Goal: Task Accomplishment & Management: Manage account settings

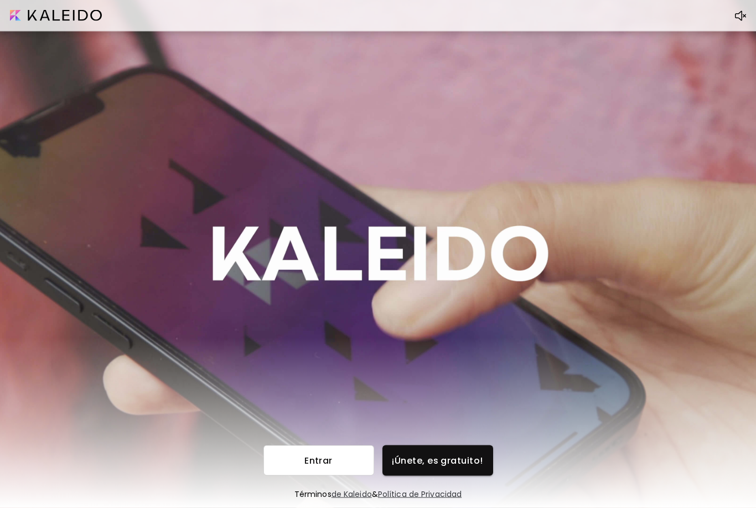
scroll to position [35, 0]
click at [329, 455] on span "Entrar" at bounding box center [318, 461] width 93 height 12
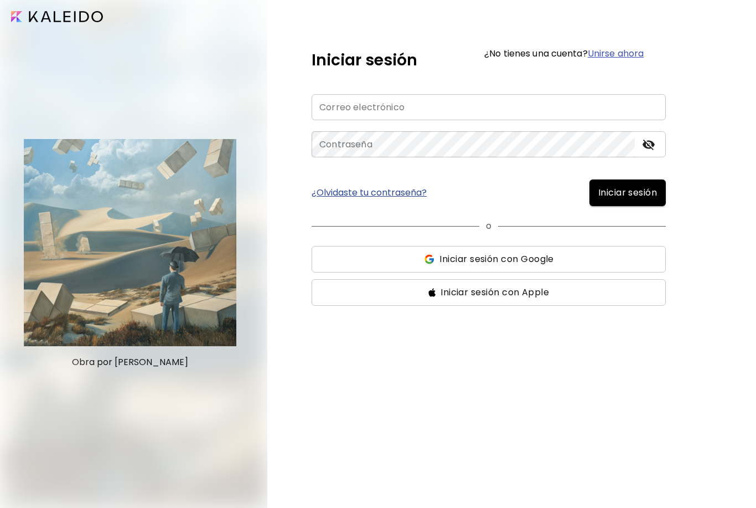
scroll to position [0, 0]
click at [610, 107] on input "email" at bounding box center [489, 107] width 354 height 26
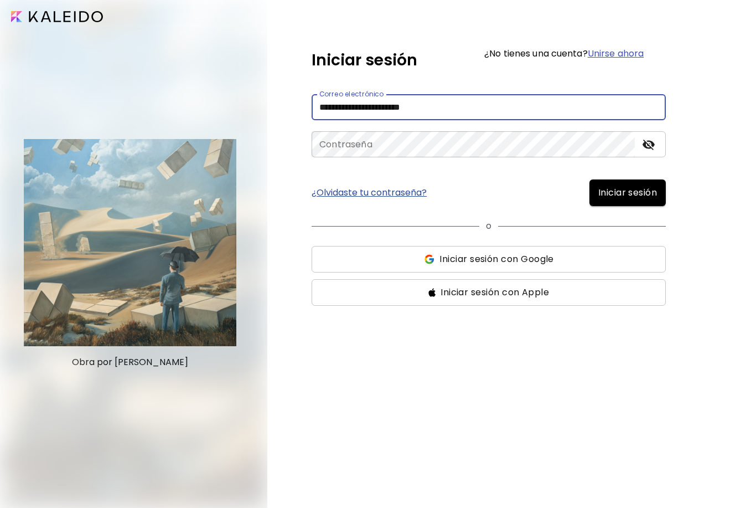
type input "**********"
click at [627, 193] on button "Iniciar sesión" at bounding box center [628, 192] width 76 height 27
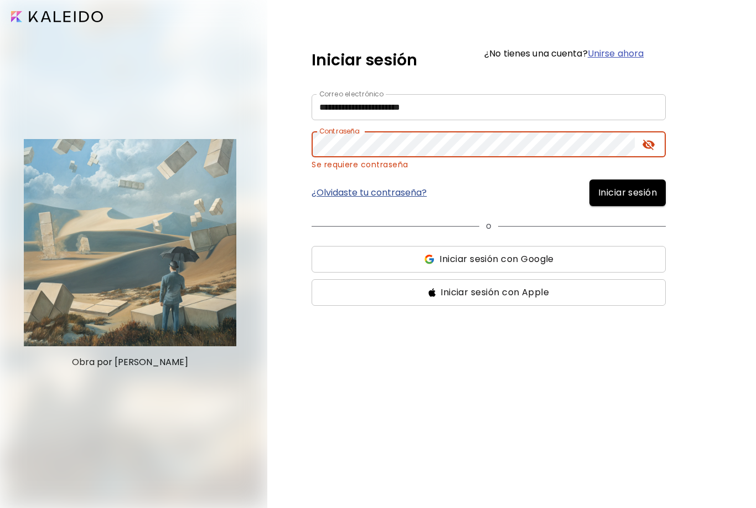
click at [627, 193] on button "Iniciar sesión" at bounding box center [628, 192] width 76 height 27
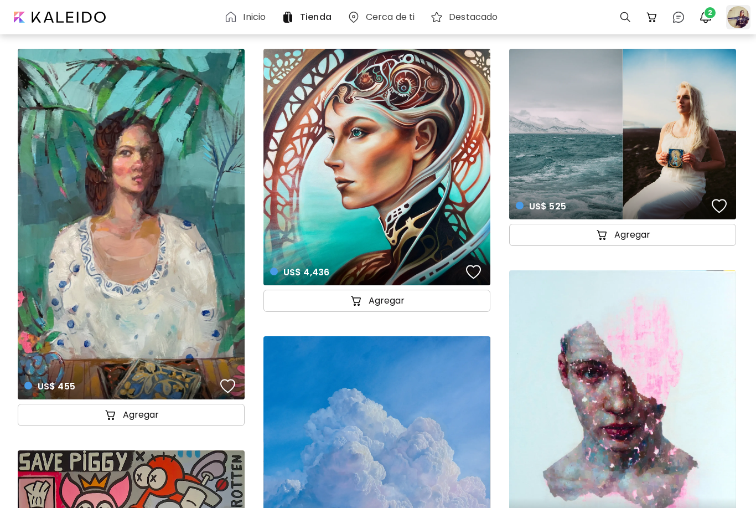
click at [740, 20] on div at bounding box center [738, 17] width 24 height 24
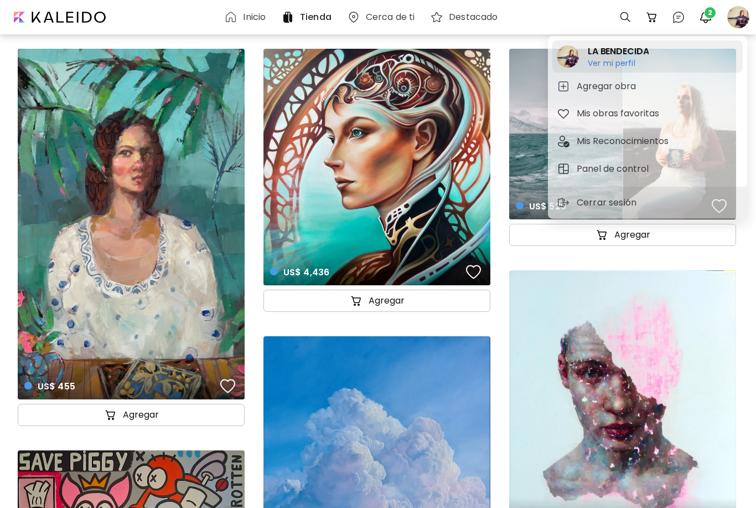
click at [638, 58] on h2 "LA BENDECIDA" at bounding box center [618, 51] width 61 height 13
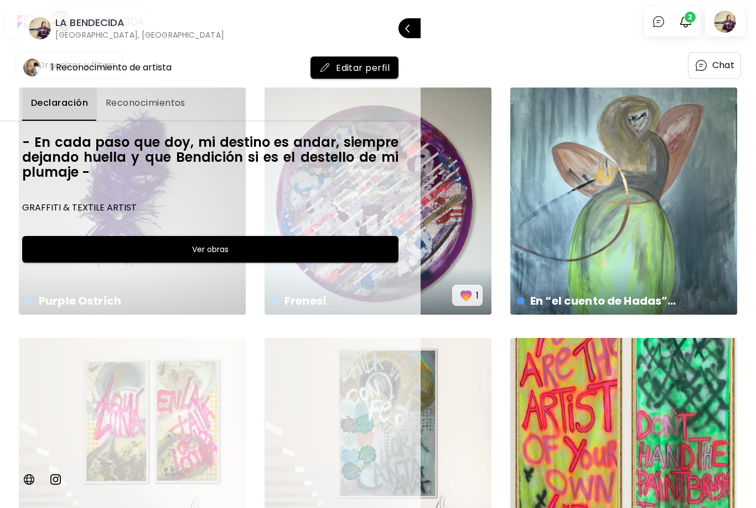
click at [521, 45] on div at bounding box center [378, 254] width 756 height 508
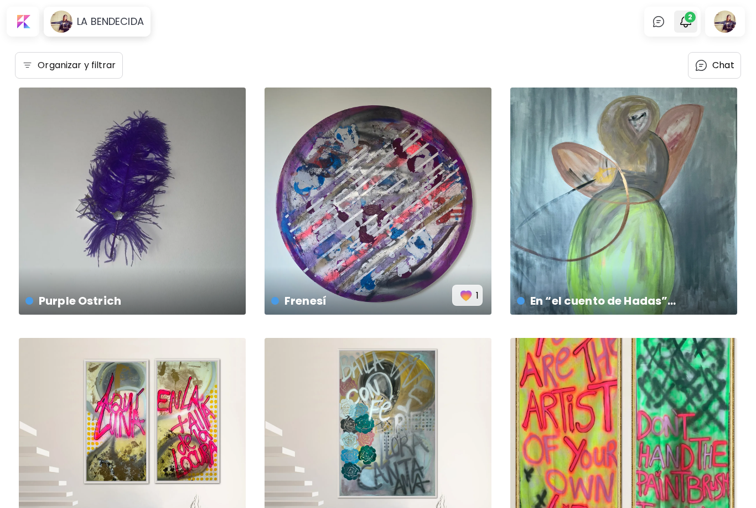
click at [689, 24] on img "button" at bounding box center [685, 21] width 13 height 13
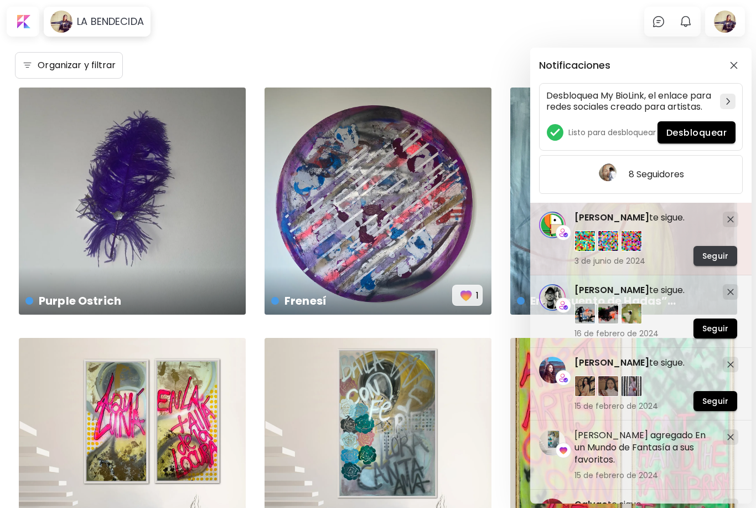
click at [713, 255] on span "Seguir" at bounding box center [716, 256] width 26 height 12
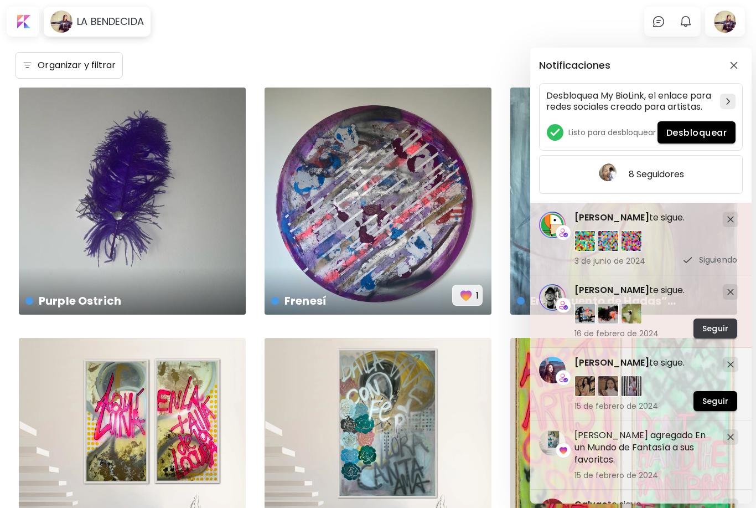
click at [718, 329] on span "Seguir" at bounding box center [716, 329] width 26 height 12
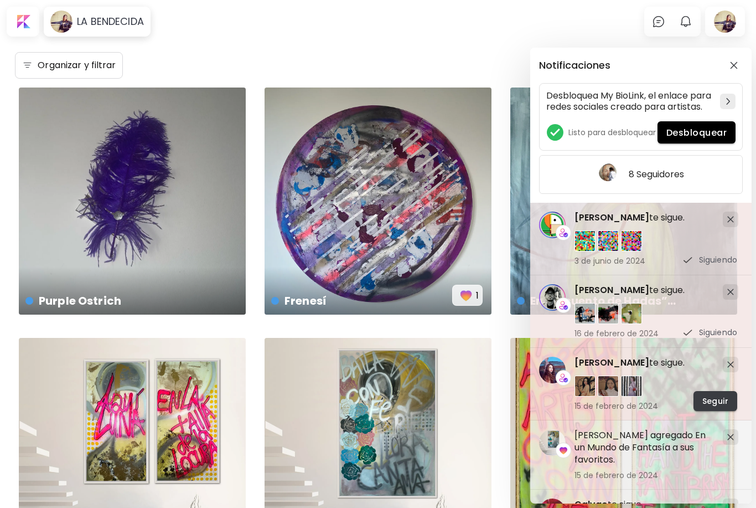
click at [719, 401] on span "Seguir" at bounding box center [716, 401] width 26 height 12
click at [736, 65] on img "button" at bounding box center [734, 65] width 8 height 8
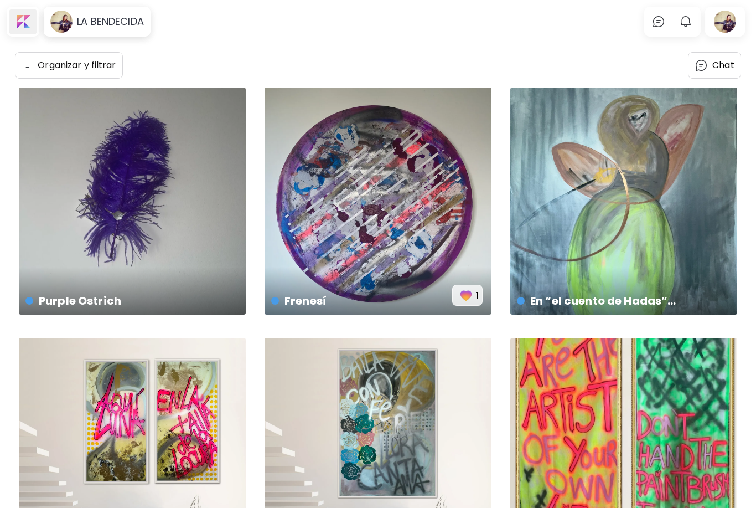
click at [26, 25] on div at bounding box center [23, 21] width 28 height 25
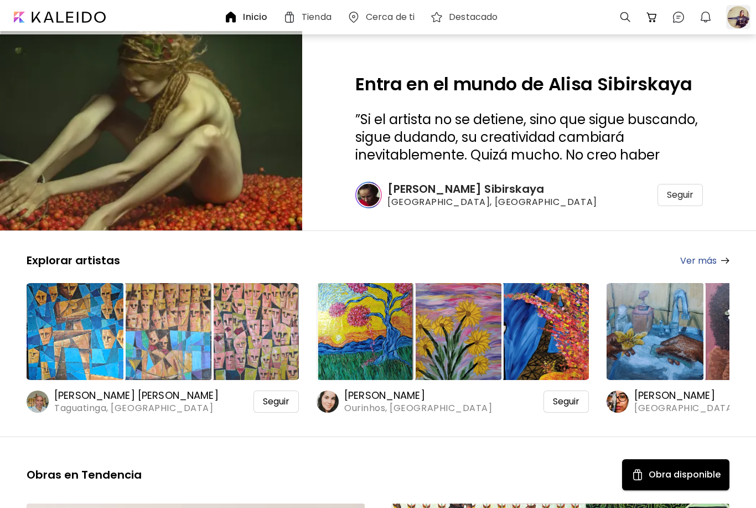
click at [741, 22] on div at bounding box center [738, 17] width 24 height 24
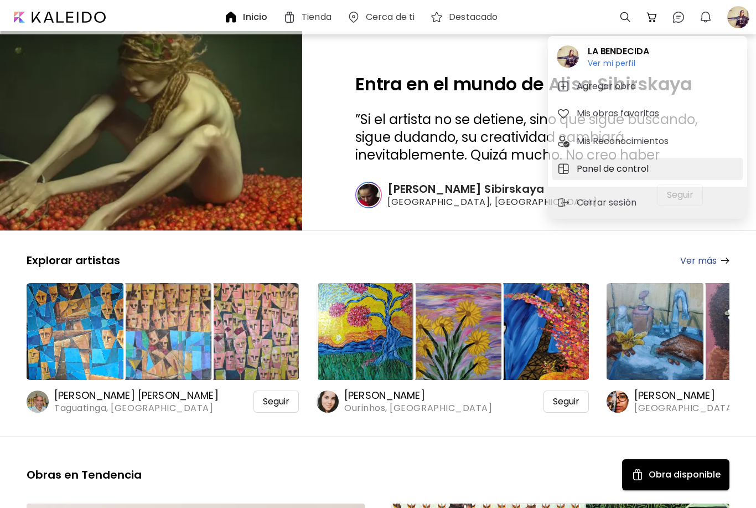
click at [633, 166] on h5 "Panel de control" at bounding box center [614, 168] width 75 height 13
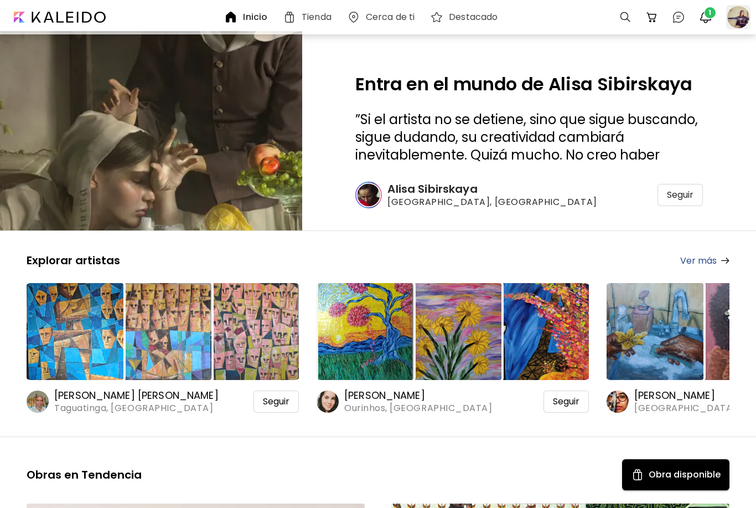
click at [734, 24] on div at bounding box center [738, 17] width 24 height 24
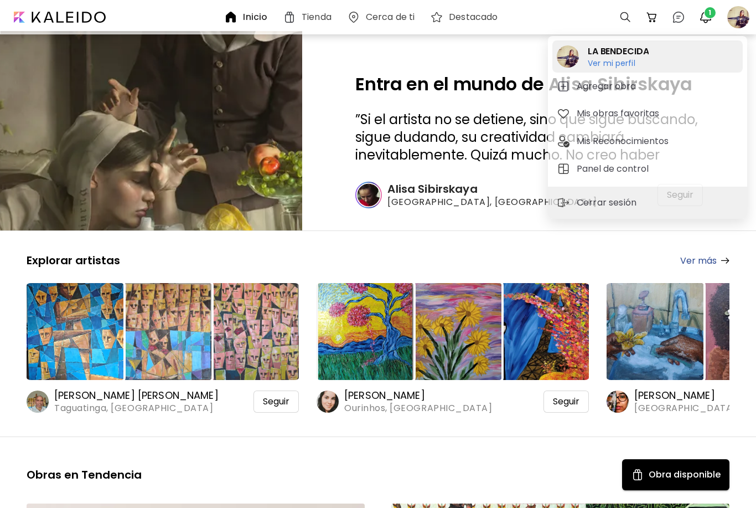
click at [629, 70] on h6 "Ver mi perfil" at bounding box center [612, 73] width 48 height 10
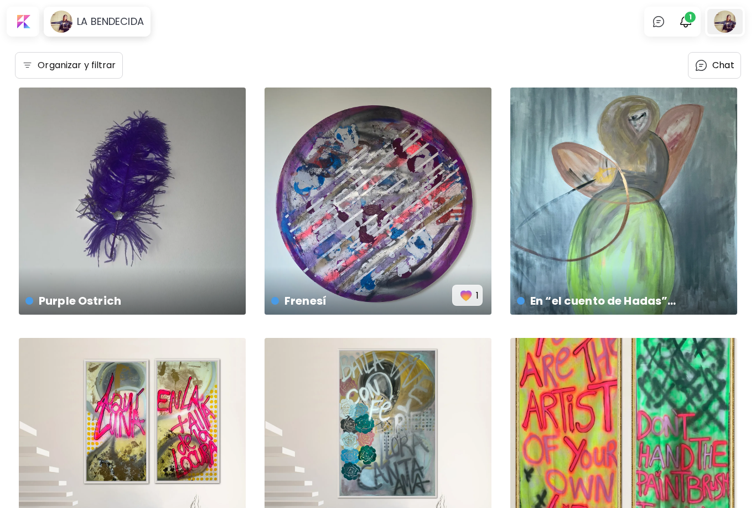
click at [728, 28] on div at bounding box center [725, 21] width 35 height 25
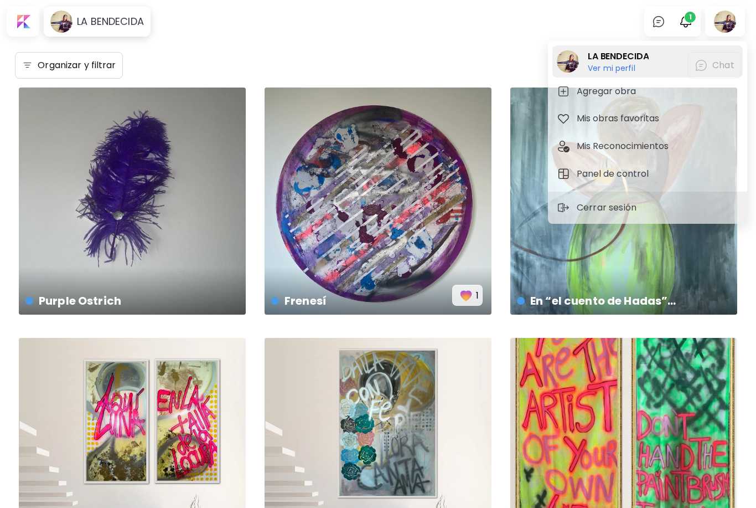
click at [622, 69] on h6 "Ver mi perfil" at bounding box center [618, 68] width 61 height 10
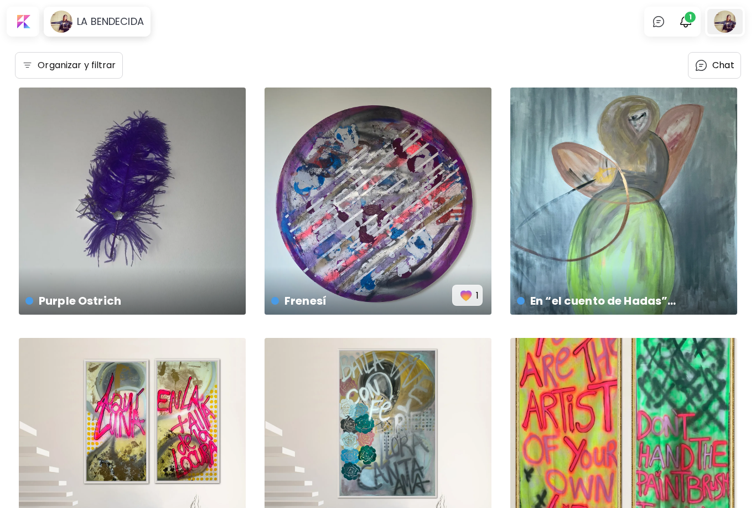
click at [725, 26] on div at bounding box center [725, 21] width 35 height 25
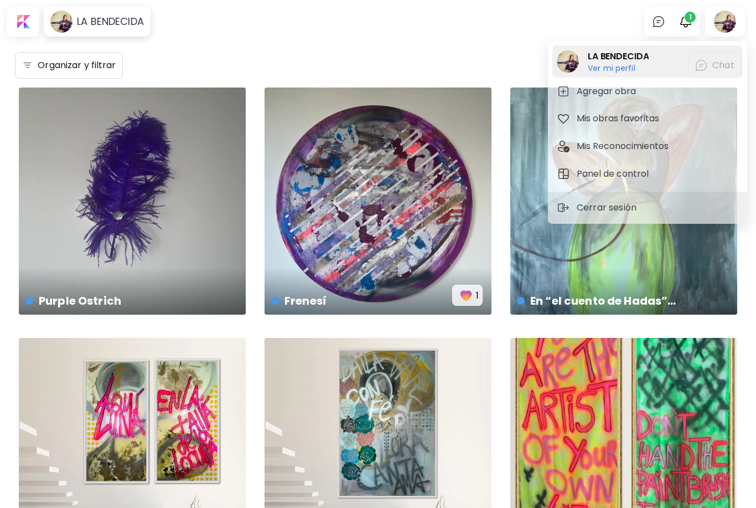
click at [615, 69] on h6 "Ver mi perfil" at bounding box center [618, 68] width 61 height 10
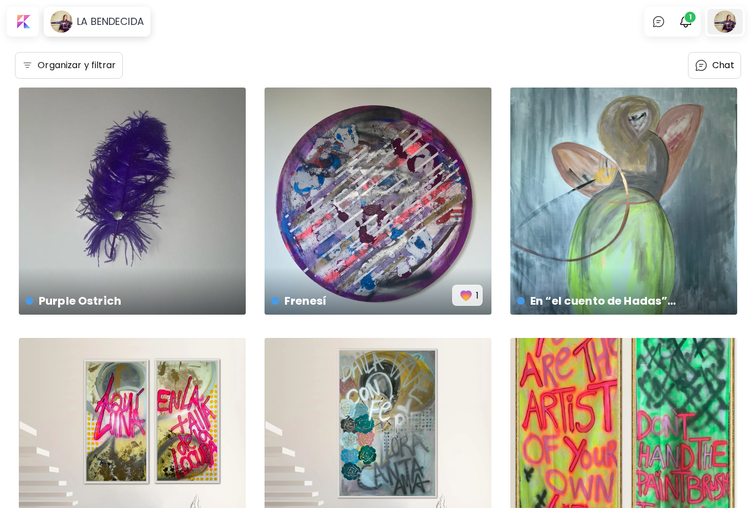
click at [724, 30] on div at bounding box center [725, 21] width 35 height 25
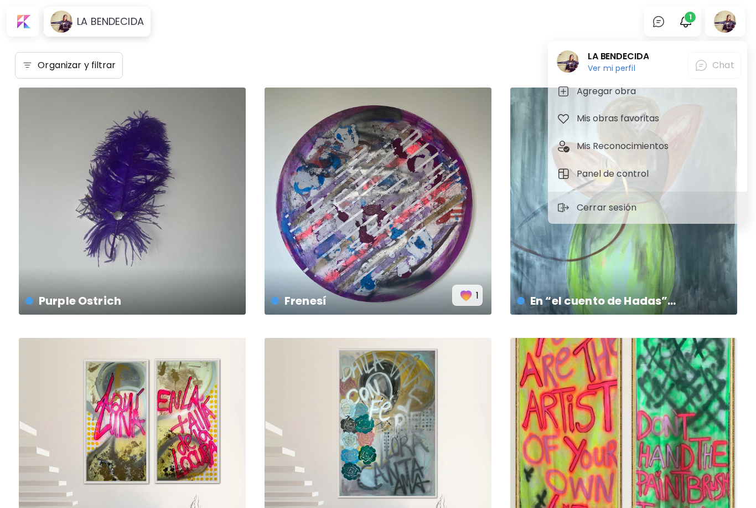
click at [121, 32] on div at bounding box center [378, 254] width 756 height 508
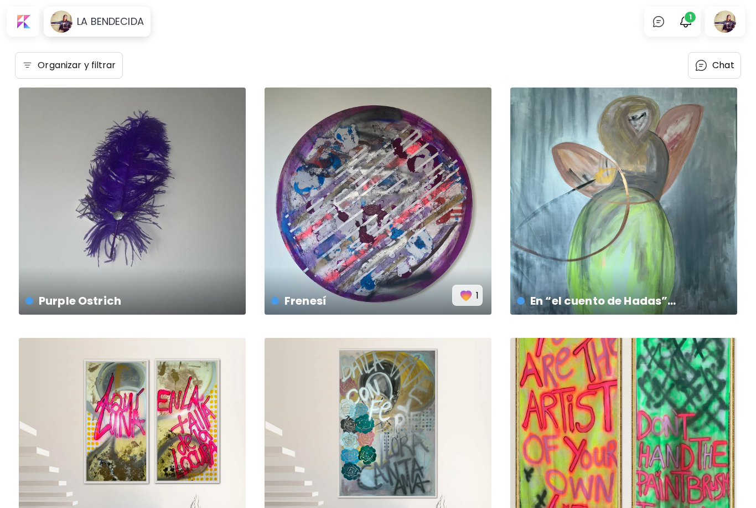
click at [122, 32] on div "LA BENDECIDA" at bounding box center [97, 21] width 102 height 25
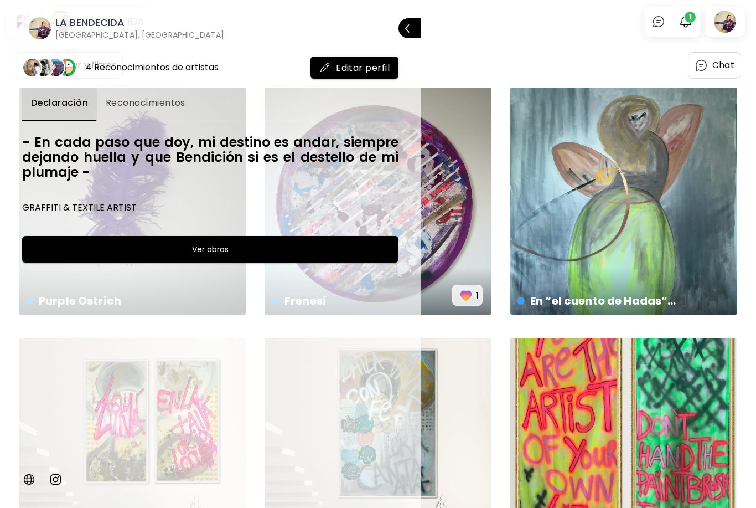
click at [369, 68] on span "Editar perfil" at bounding box center [354, 68] width 70 height 12
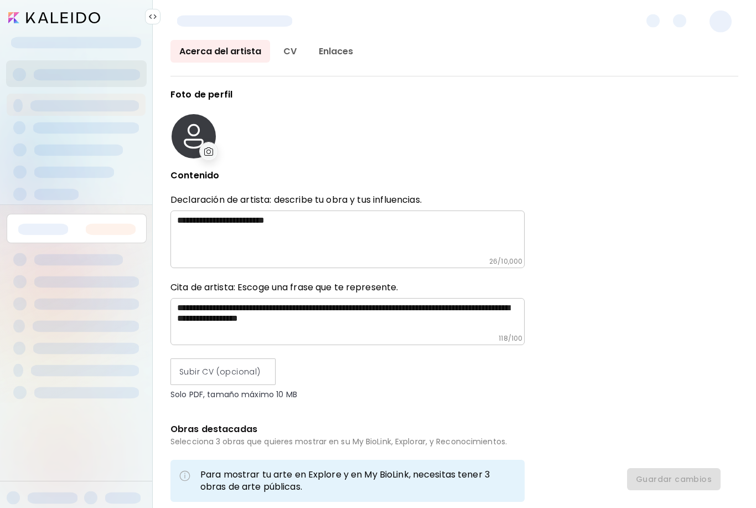
type input "********"
type input "******"
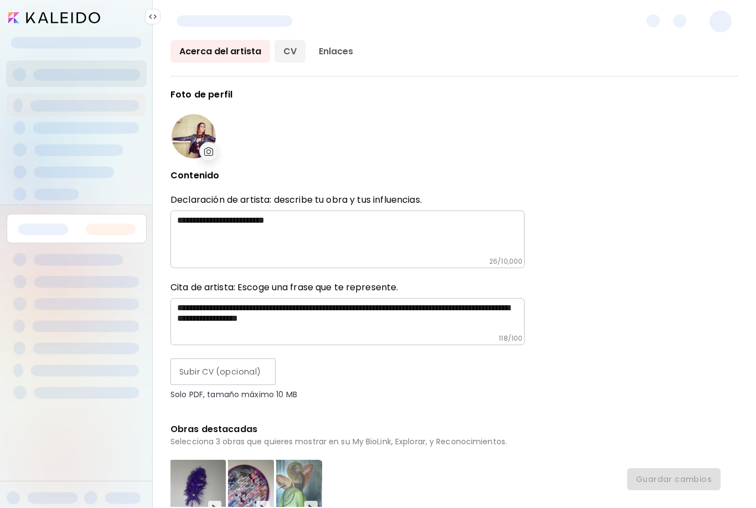
click at [295, 48] on link "CV" at bounding box center [290, 51] width 31 height 23
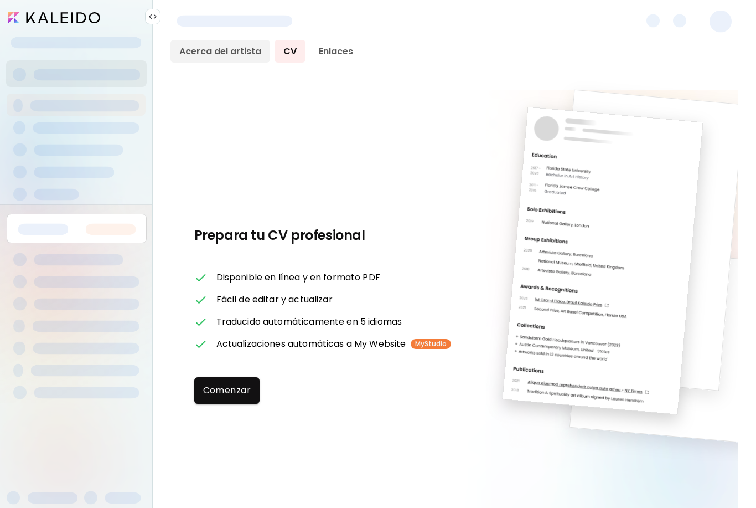
click at [249, 54] on link "Acerca del artista" at bounding box center [221, 51] width 100 height 23
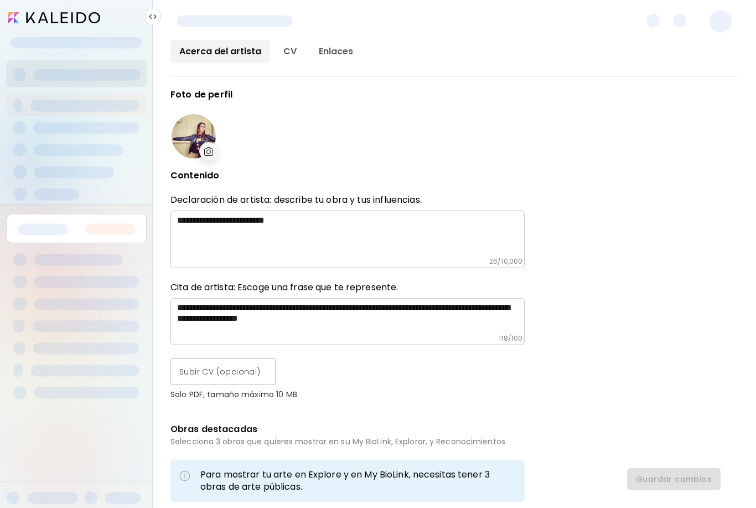
type input "********"
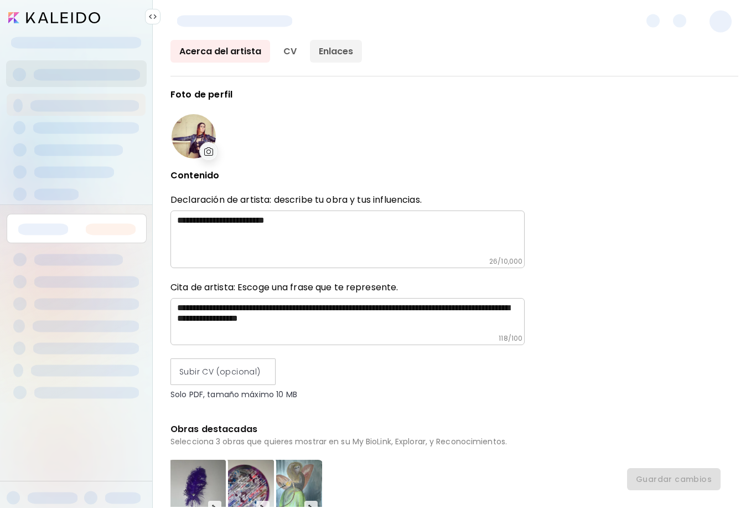
click at [327, 55] on link "Enlaces" at bounding box center [336, 51] width 52 height 23
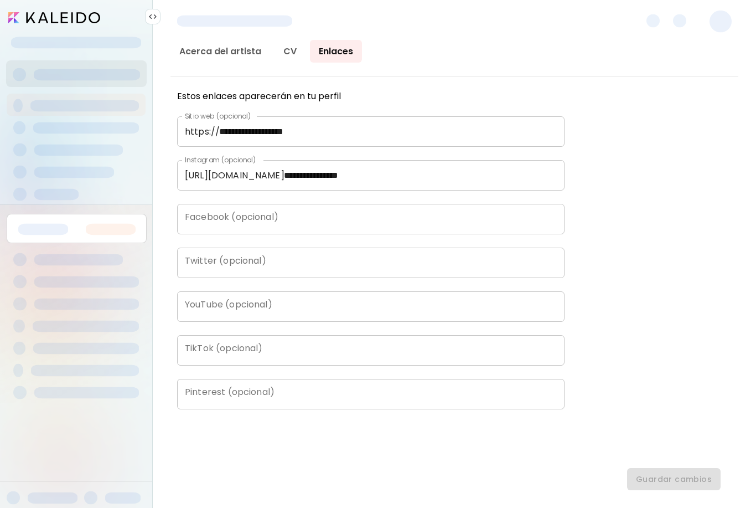
click at [154, 17] on img at bounding box center [152, 16] width 9 height 9
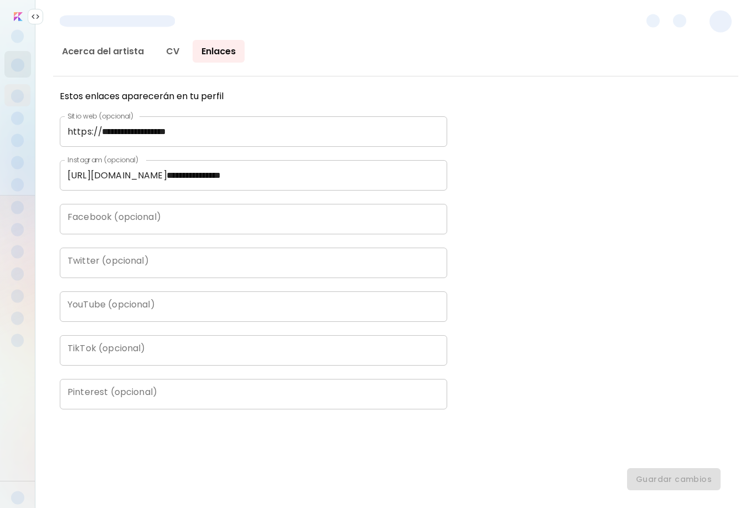
click at [35, 19] on img at bounding box center [35, 16] width 9 height 9
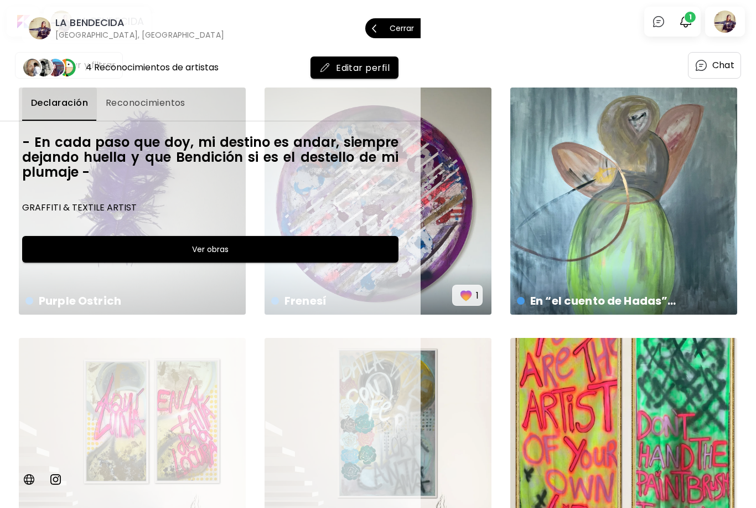
click at [407, 24] on p "Cerrar" at bounding box center [402, 28] width 24 height 8
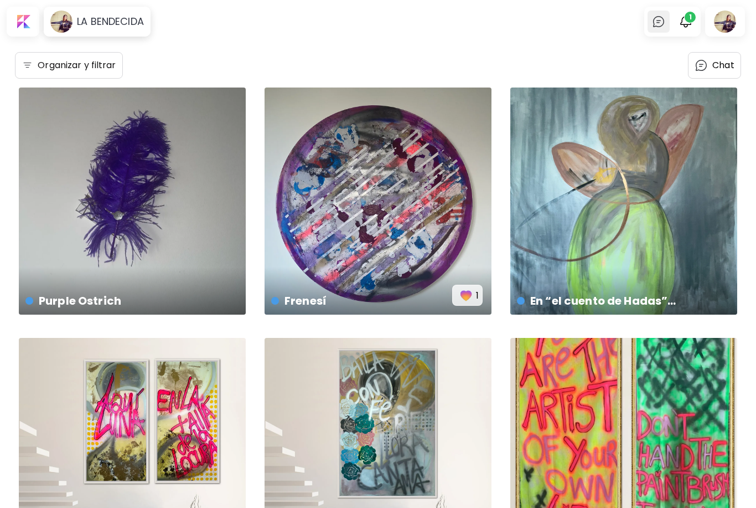
click at [663, 28] on img at bounding box center [658, 21] width 13 height 13
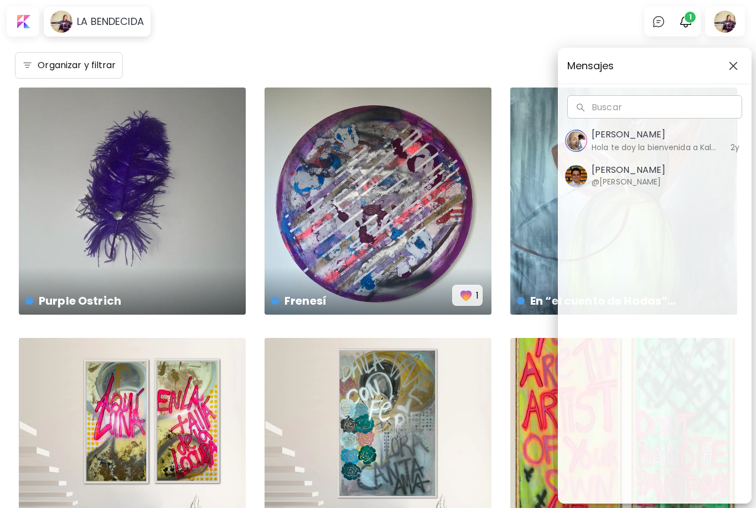
click at [732, 73] on button "button" at bounding box center [734, 66] width 18 height 18
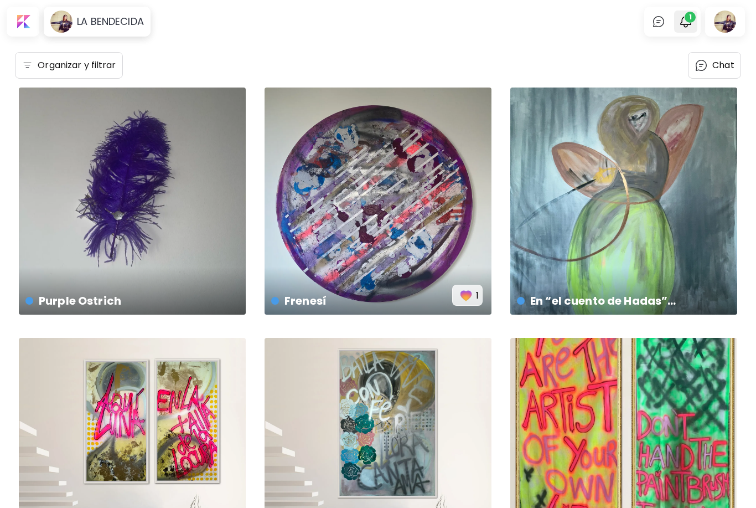
click at [688, 23] on img "button" at bounding box center [685, 21] width 13 height 13
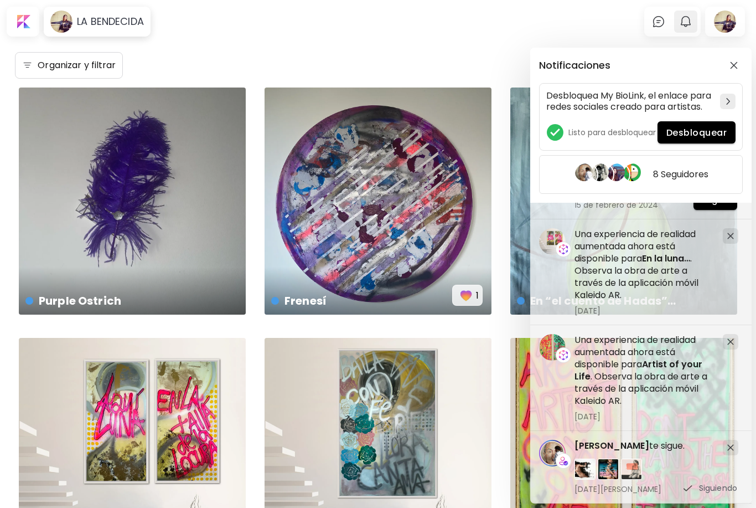
scroll to position [851, 0]
click at [731, 69] on img "button" at bounding box center [734, 65] width 8 height 8
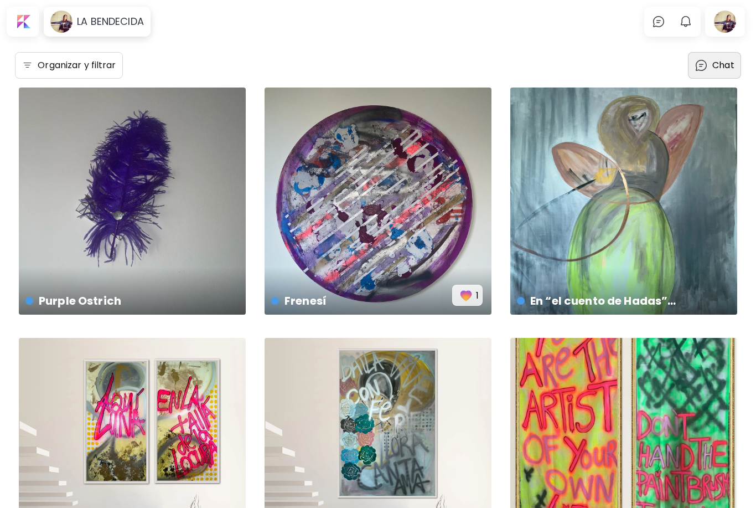
click at [721, 68] on p "Chat" at bounding box center [724, 65] width 22 height 13
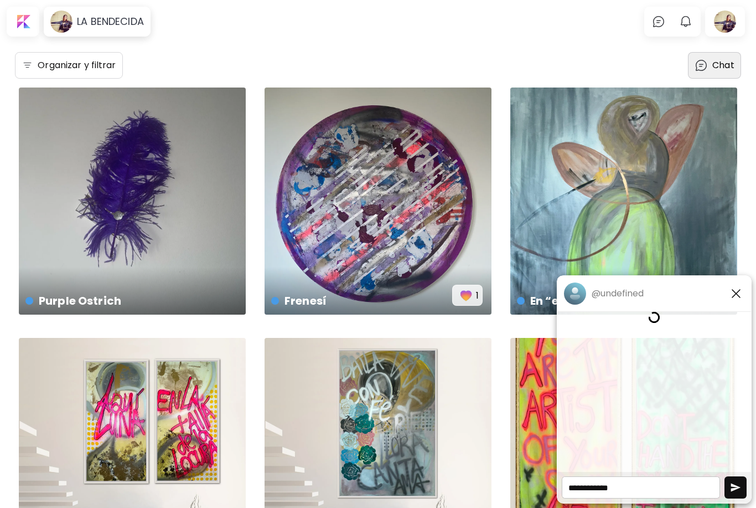
scroll to position [86, 0]
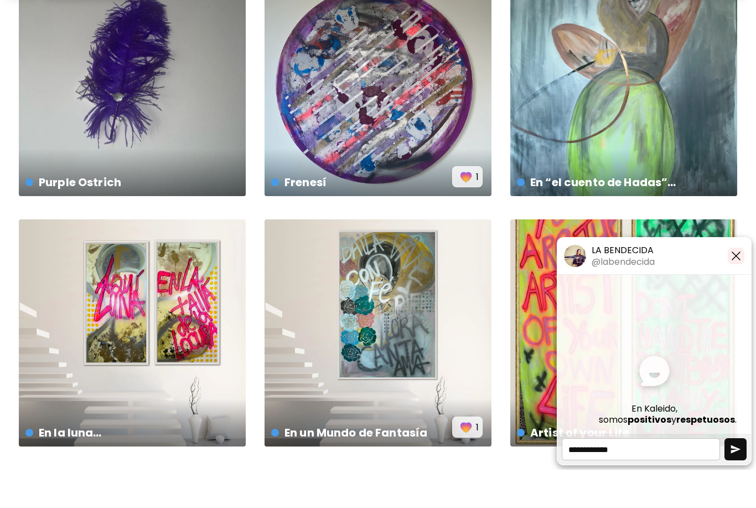
click at [736, 287] on img "button" at bounding box center [736, 293] width 13 height 13
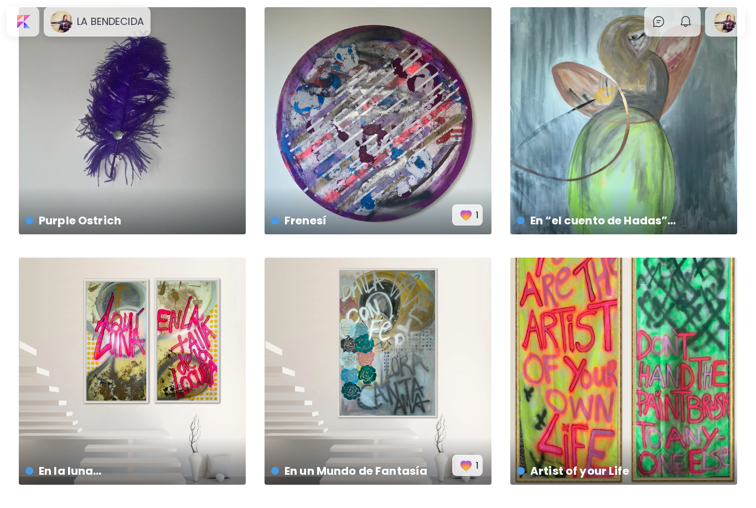
scroll to position [0, 0]
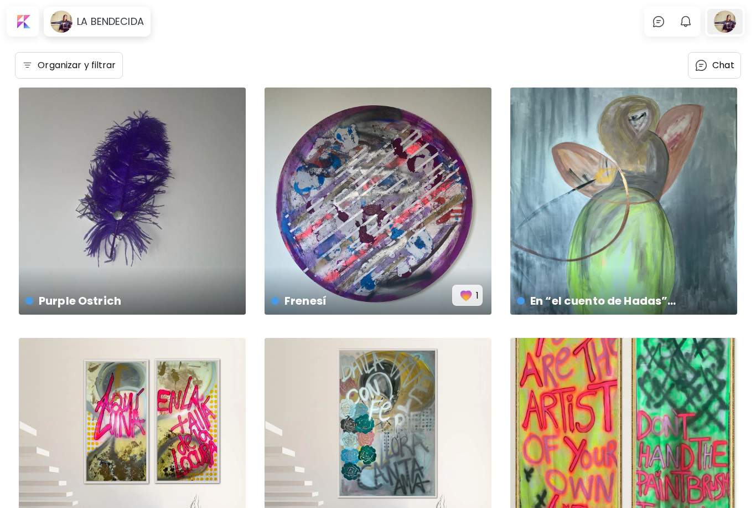
click at [731, 25] on div at bounding box center [725, 21] width 35 height 25
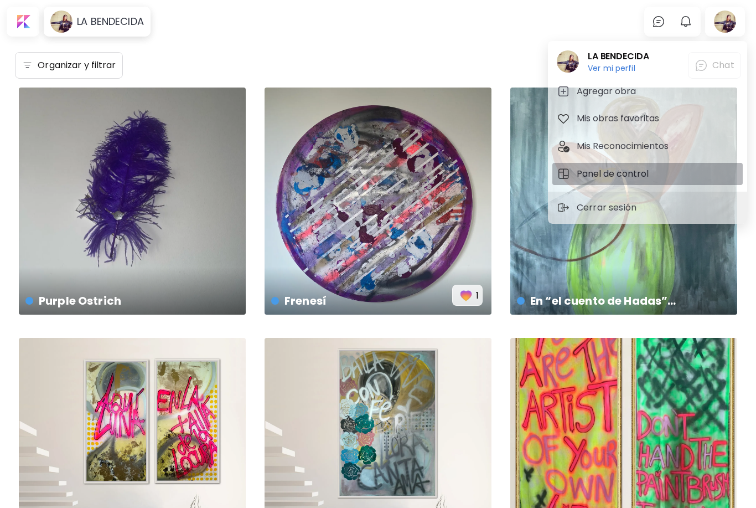
click at [638, 178] on h5 "Panel de control" at bounding box center [614, 173] width 75 height 13
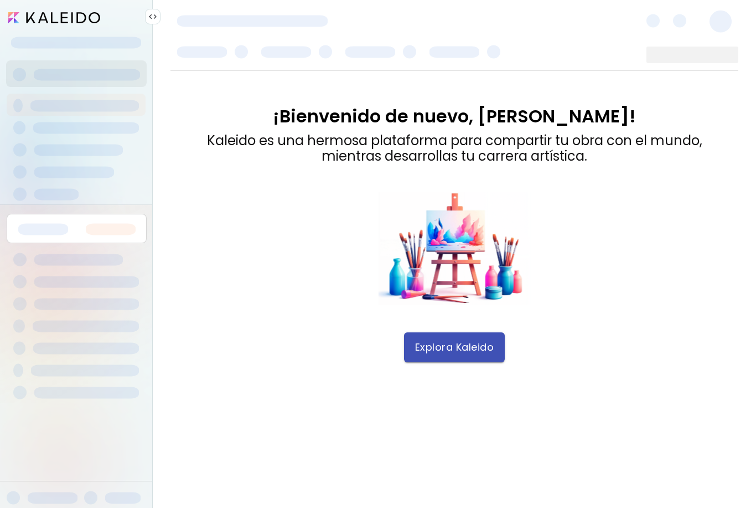
click at [486, 344] on span "Explora Kaleido" at bounding box center [454, 347] width 79 height 12
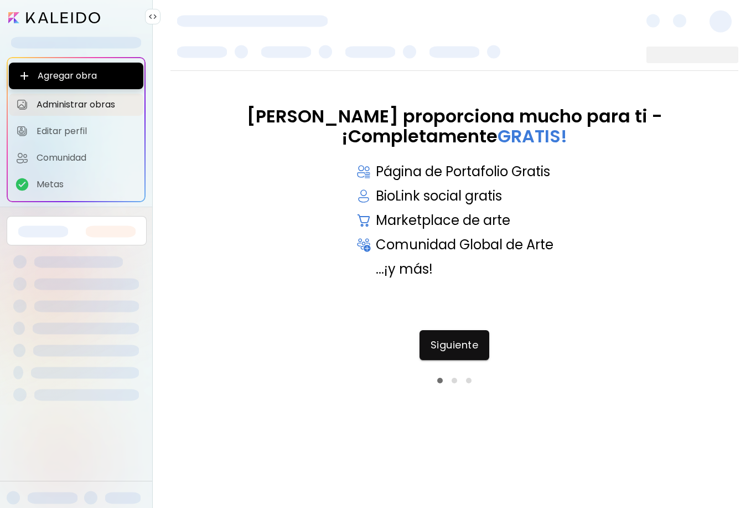
scroll to position [35, 0]
click at [472, 339] on span "Siguiente" at bounding box center [455, 345] width 48 height 12
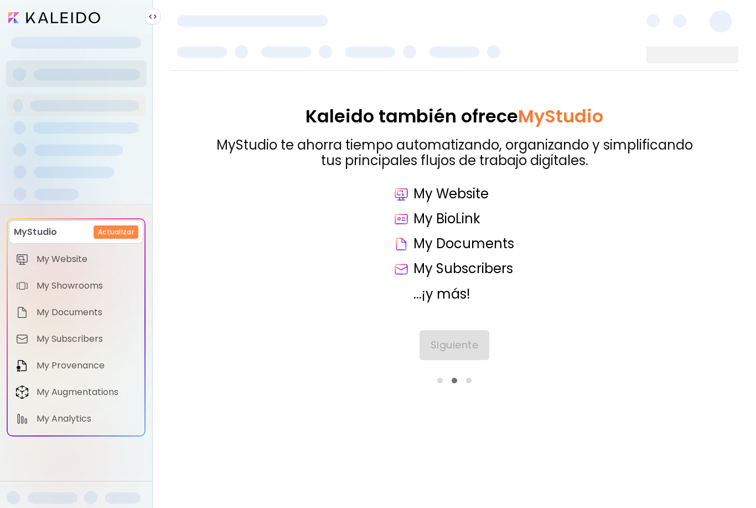
click at [471, 330] on div "Siguiente" at bounding box center [455, 356] width 568 height 53
click at [477, 330] on div "Siguiente" at bounding box center [455, 356] width 568 height 53
click at [556, 247] on div "Kaleido también ofrece MyStudio MyStudio te ahorra tiempo automatizando, organi…" at bounding box center [455, 204] width 568 height 196
click at [475, 339] on span "Siguiente" at bounding box center [455, 345] width 48 height 12
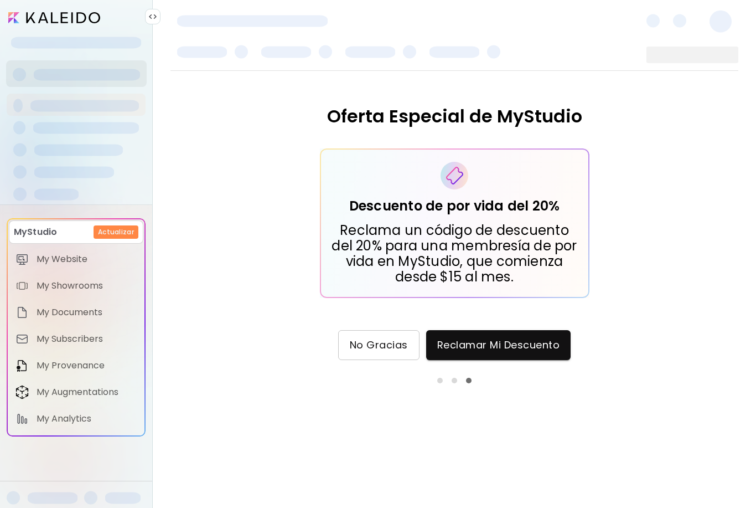
click at [396, 339] on span "No Gracias" at bounding box center [379, 345] width 58 height 12
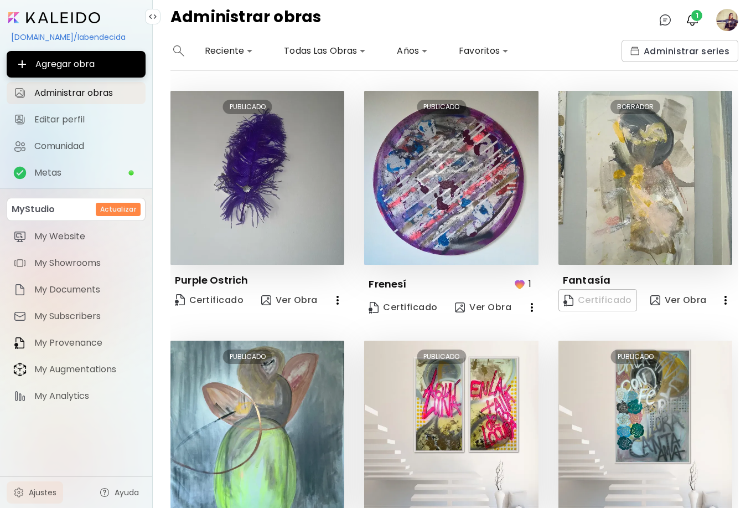
click at [42, 489] on span "Ajustes" at bounding box center [43, 492] width 28 height 11
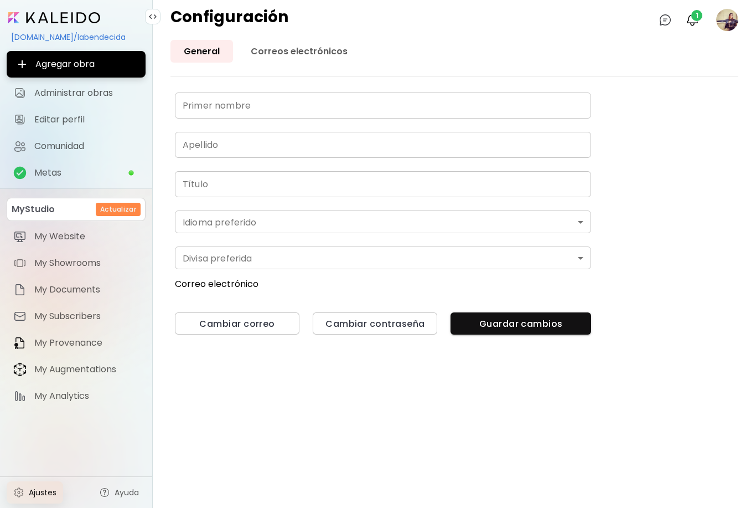
type input "****"
type input "*****"
type input "**********"
type input "*******"
type input "*"
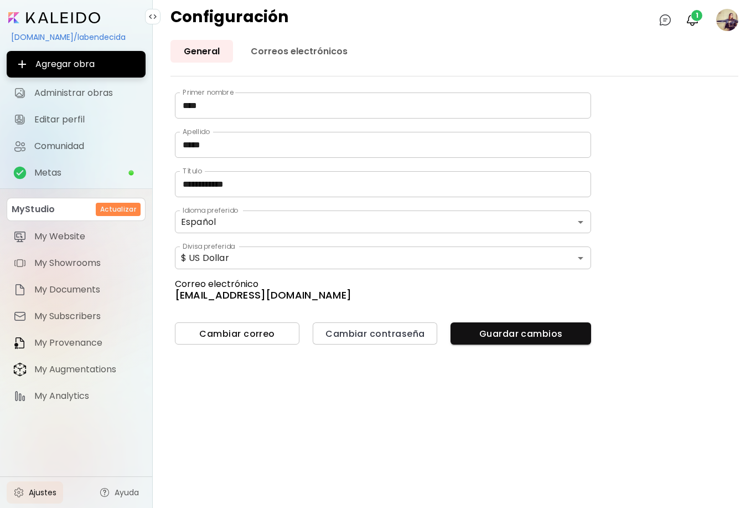
click at [270, 339] on span "Cambiar correo" at bounding box center [237, 334] width 107 height 12
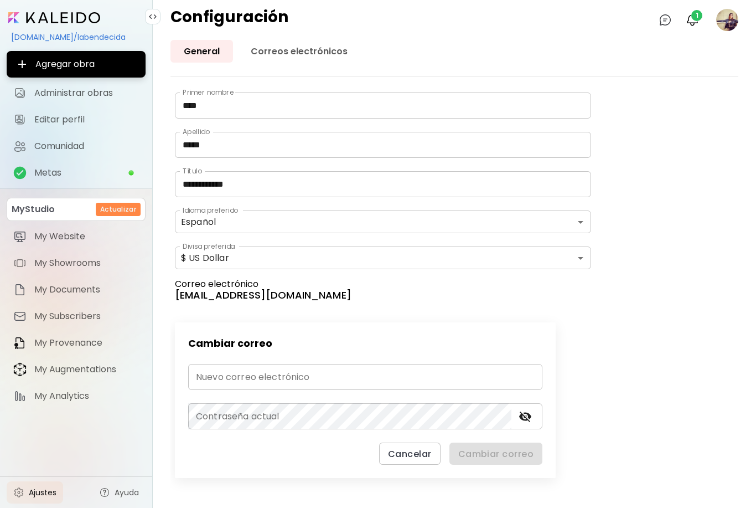
click at [328, 371] on input "email" at bounding box center [365, 377] width 354 height 26
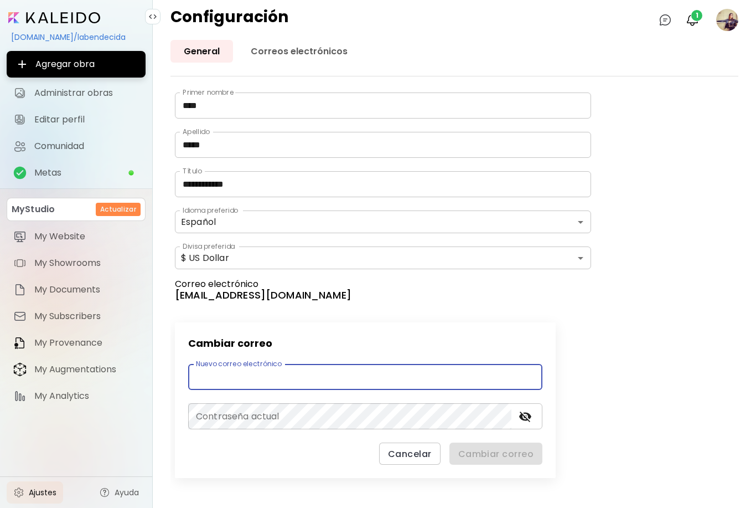
scroll to position [35, 0]
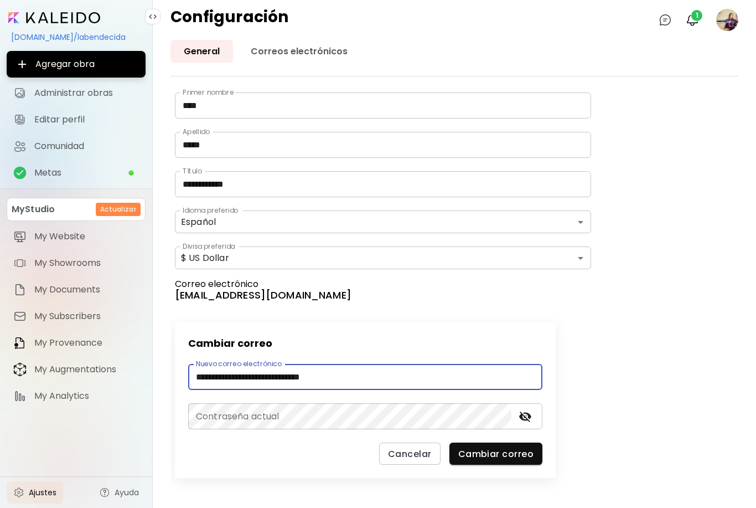
type input "**********"
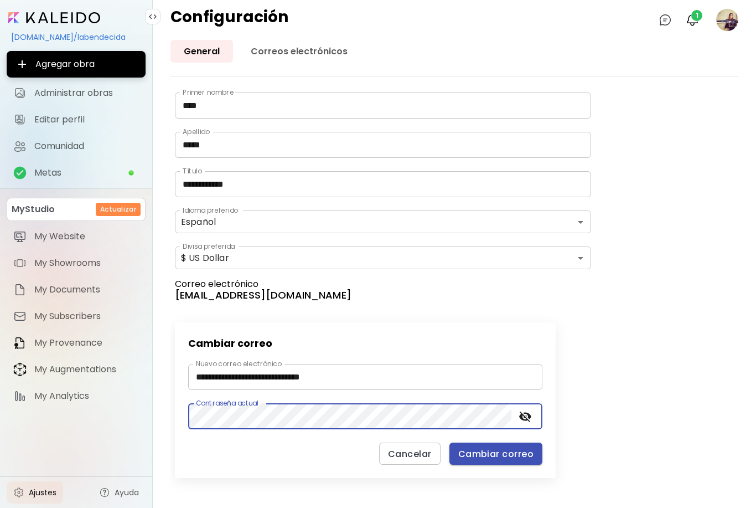
click at [511, 448] on span "Cambiar correo" at bounding box center [495, 454] width 75 height 12
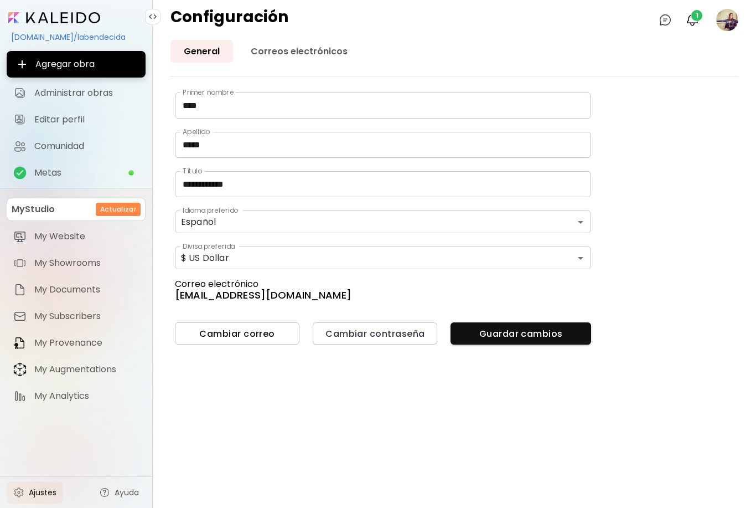
click at [237, 328] on span "Cambiar correo" at bounding box center [237, 334] width 107 height 12
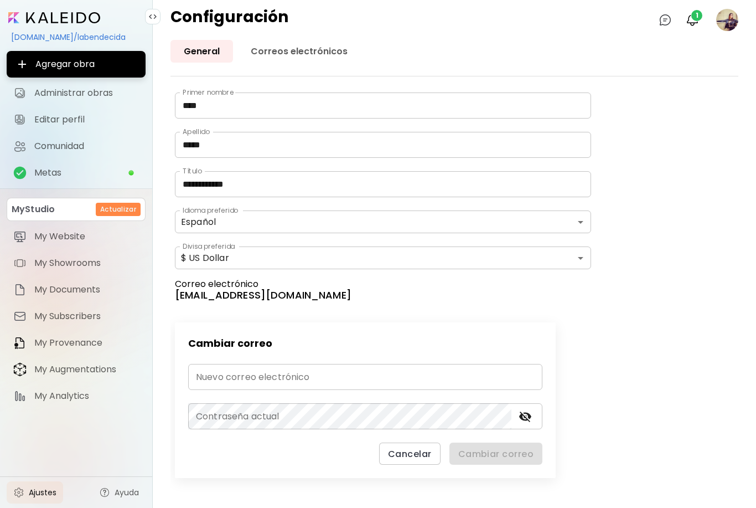
click at [256, 364] on input "email" at bounding box center [365, 377] width 354 height 26
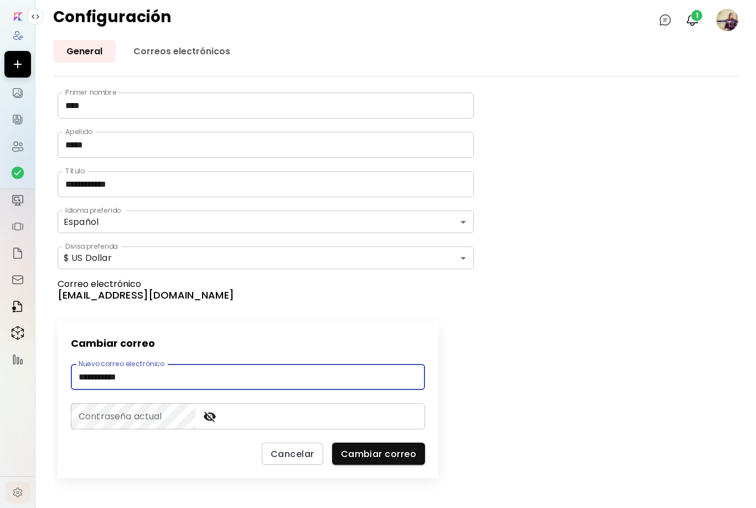
scroll to position [0, 0]
type input "**********"
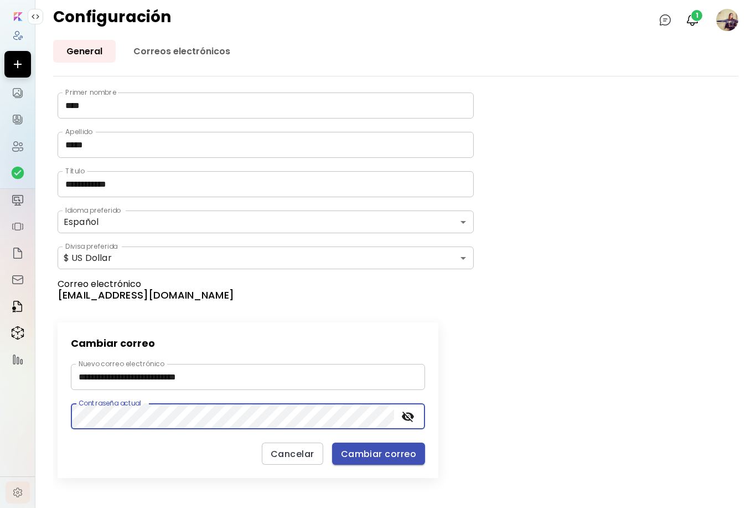
click at [390, 451] on span "Cambiar correo" at bounding box center [378, 454] width 75 height 12
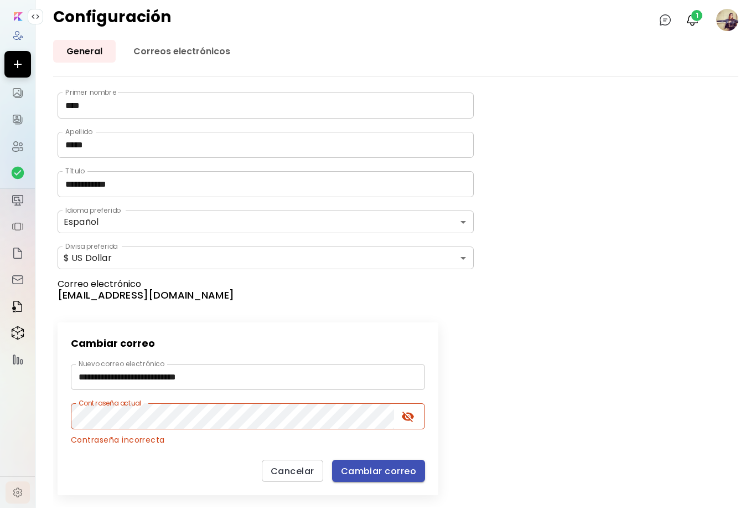
scroll to position [35, 0]
click at [389, 465] on span "Cambiar correo" at bounding box center [378, 471] width 75 height 12
click at [392, 465] on span "Cambiar correo" at bounding box center [378, 471] width 75 height 12
click at [405, 411] on icon "toggle password visibility" at bounding box center [408, 416] width 12 height 11
click at [407, 465] on span "Cambiar correo" at bounding box center [378, 471] width 75 height 12
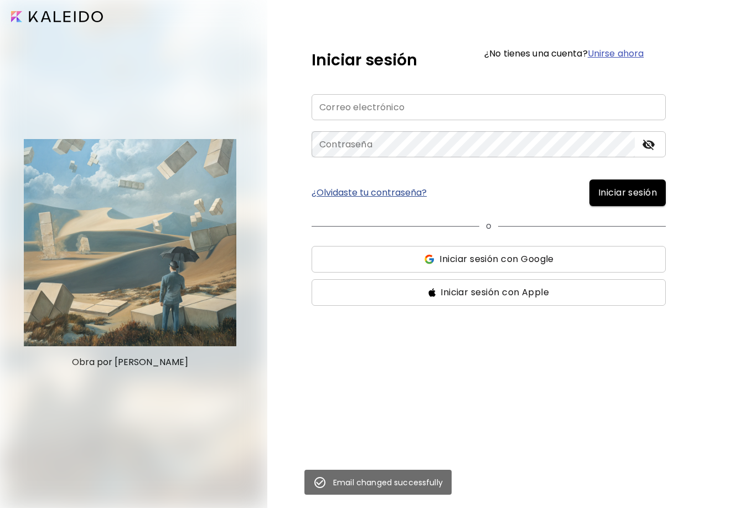
click at [439, 118] on input "email" at bounding box center [489, 107] width 354 height 26
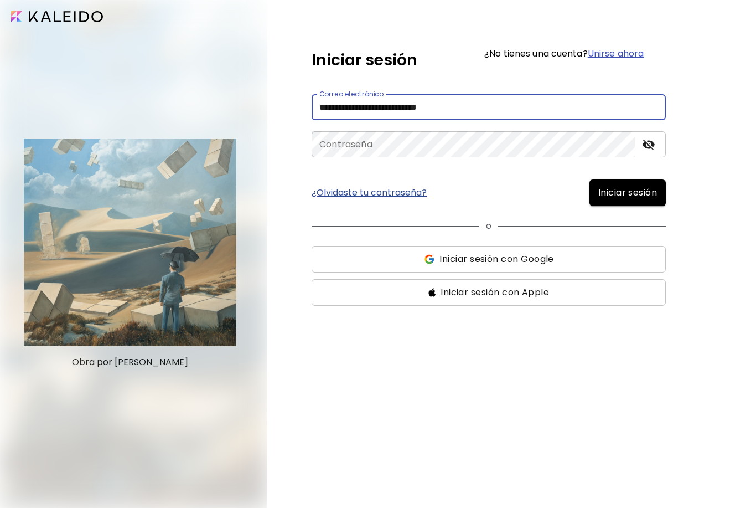
type input "**********"
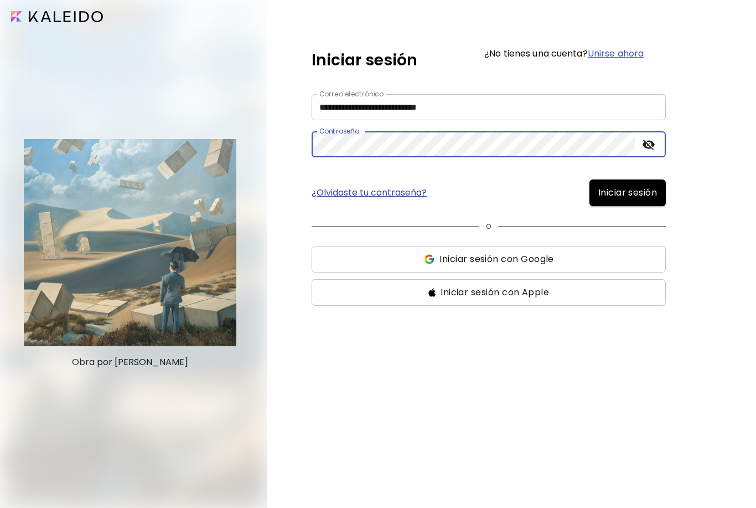
click at [642, 202] on button "Iniciar sesión" at bounding box center [628, 192] width 76 height 27
